Goal: Task Accomplishment & Management: Use online tool/utility

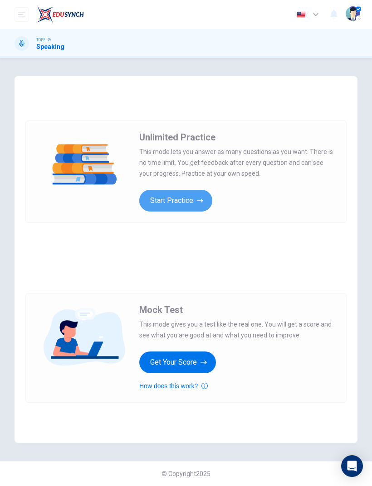
click at [172, 197] on button "Start Practice" at bounding box center [175, 201] width 73 height 22
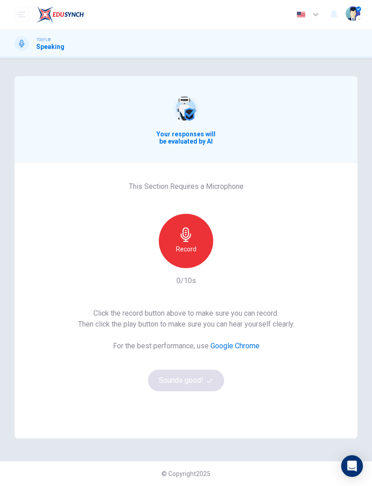
click at [190, 243] on div "Record" at bounding box center [186, 241] width 54 height 54
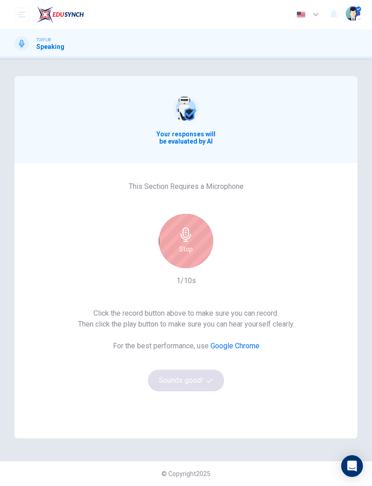
click at [186, 234] on icon "button" at bounding box center [186, 235] width 15 height 15
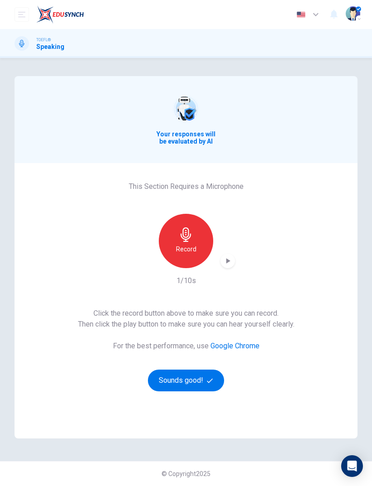
click at [189, 382] on button "Sounds good!" at bounding box center [186, 381] width 76 height 22
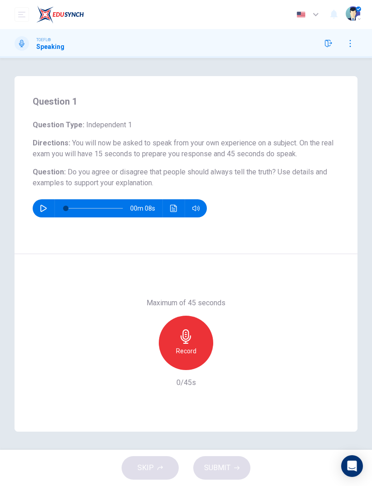
click at [181, 337] on icon "button" at bounding box center [185, 337] width 10 height 15
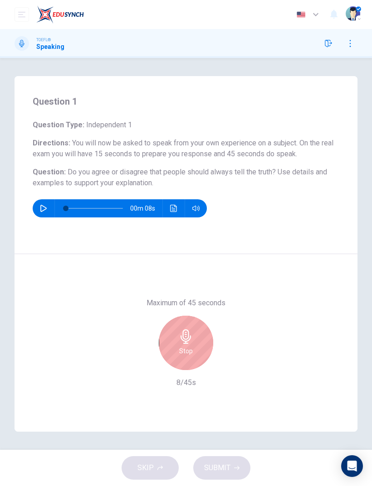
click at [186, 345] on div "Stop" at bounding box center [186, 343] width 54 height 54
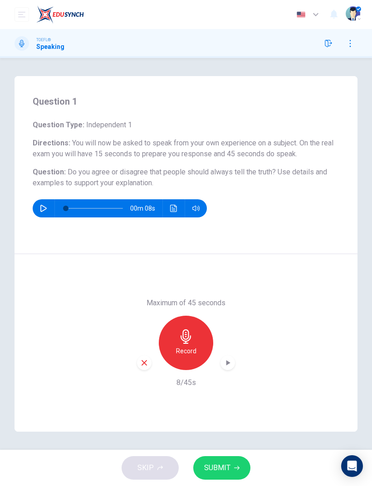
click at [227, 469] on span "SUBMIT" at bounding box center [217, 468] width 26 height 13
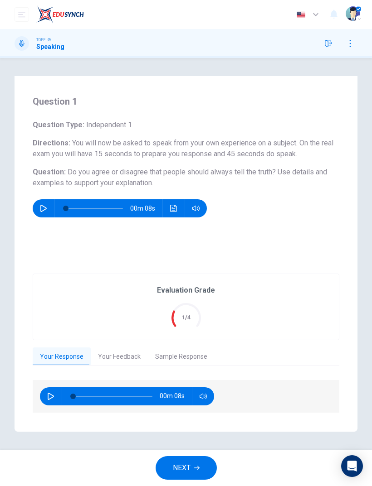
click at [121, 358] on button "Your Feedback" at bounding box center [119, 357] width 57 height 19
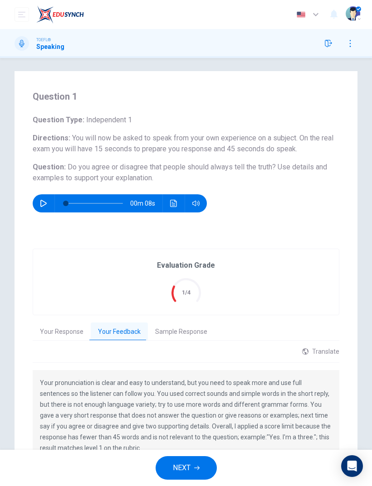
scroll to position [6, 0]
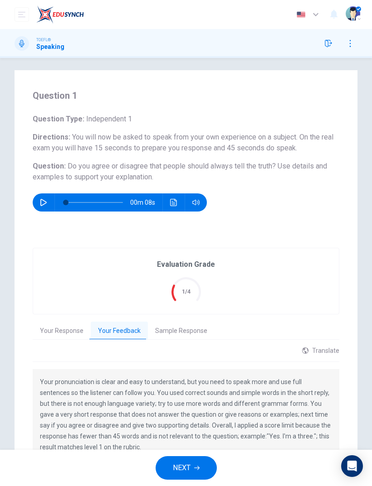
click at [179, 330] on button "Sample Response" at bounding box center [181, 331] width 67 height 19
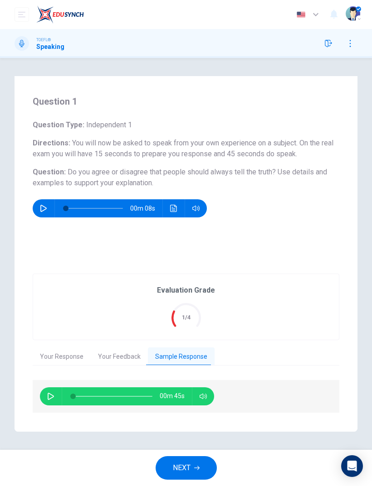
scroll to position [0, 0]
click at [45, 397] on button "button" at bounding box center [51, 397] width 15 height 18
type input "55"
click at [117, 356] on button "Your Feedback" at bounding box center [119, 357] width 57 height 19
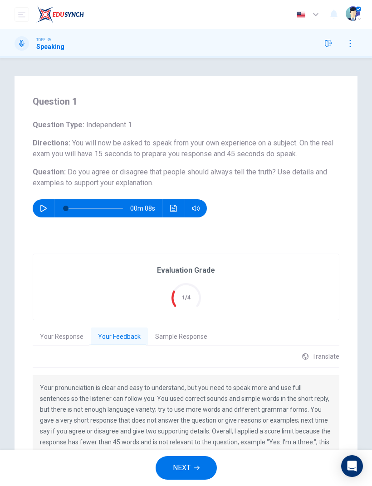
click at [192, 466] on button "NEXT" at bounding box center [185, 468] width 61 height 24
